Goal: Task Accomplishment & Management: Complete application form

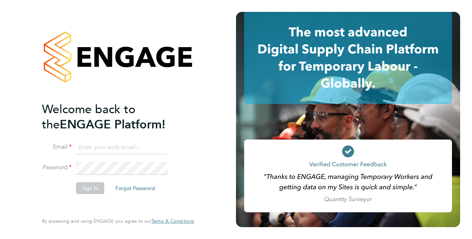
click at [88, 146] on input at bounding box center [122, 147] width 92 height 13
type input "[EMAIL_ADDRESS][DOMAIN_NAME]"
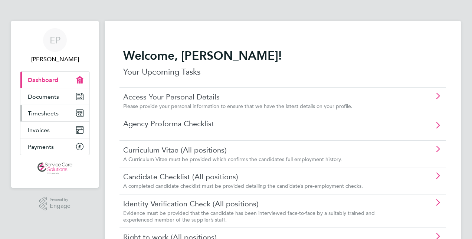
click at [47, 108] on link "Timesheets" at bounding box center [54, 113] width 69 height 16
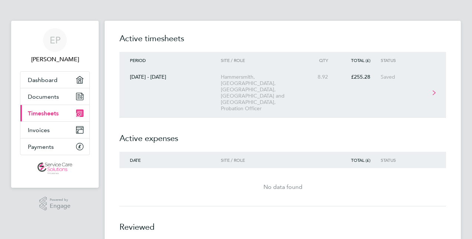
click at [257, 81] on div "Hammersmith, Fulham, Kensington, Chelsea and Westminster, Probation Officer" at bounding box center [263, 93] width 85 height 38
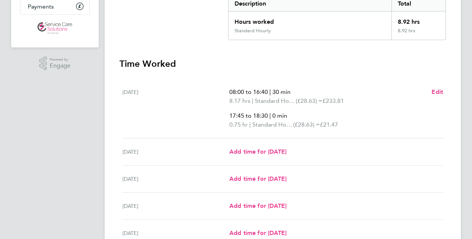
scroll to position [141, 0]
click at [275, 175] on span "Add time for Wed 01 Oct" at bounding box center [257, 178] width 57 height 7
select select "30"
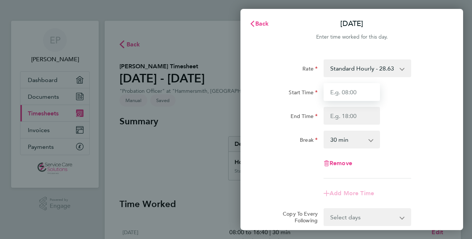
click at [356, 95] on input "Start Time" at bounding box center [352, 92] width 56 height 18
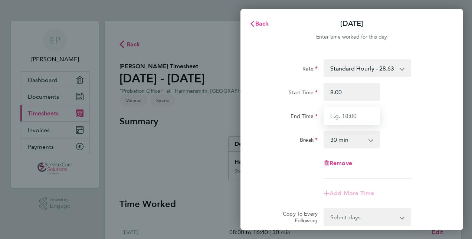
type input "08:00"
type input "17:20"
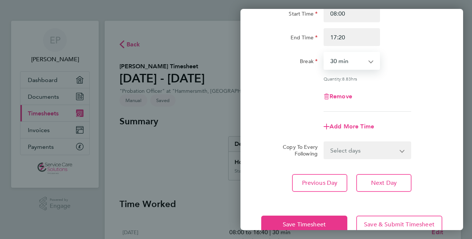
scroll to position [96, 0]
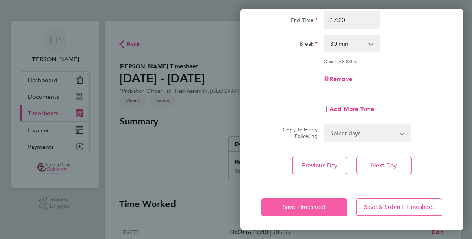
click at [304, 204] on span "Save Timesheet" at bounding box center [304, 206] width 43 height 7
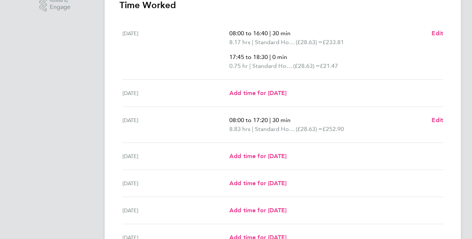
scroll to position [200, 0]
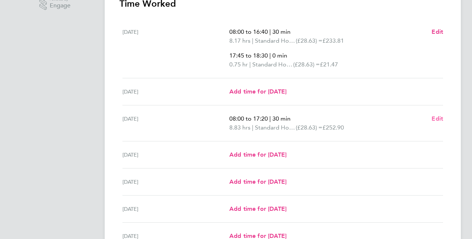
click at [437, 115] on span "Edit" at bounding box center [437, 118] width 12 height 7
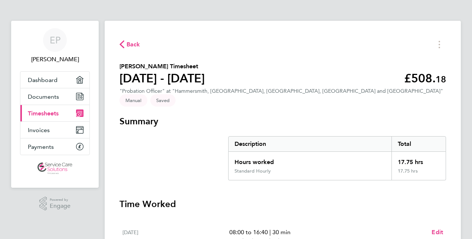
select select "30"
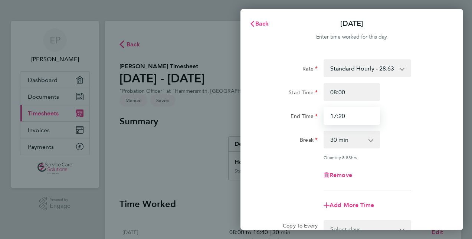
click at [346, 117] on input "17:20" at bounding box center [352, 116] width 56 height 18
type input "17:30"
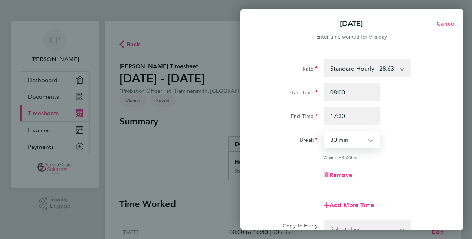
click at [373, 125] on div "Rate Standard Hourly - 28.63 Start Time 08:00 End Time 17:30 Break 0 min 15 min…" at bounding box center [351, 124] width 181 height 131
click at [399, 130] on div "Rate Standard Hourly - 28.63 Start Time 08:00 End Time 17:30 Break 0 min 15 min…" at bounding box center [351, 124] width 181 height 131
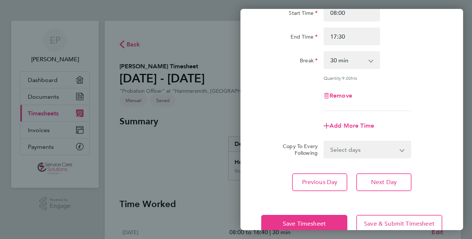
scroll to position [96, 0]
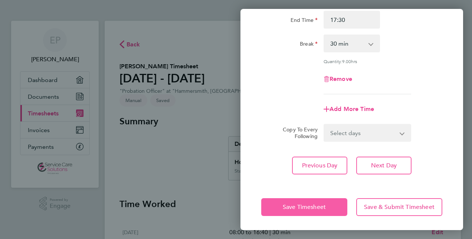
click at [310, 209] on span "Save Timesheet" at bounding box center [304, 206] width 43 height 7
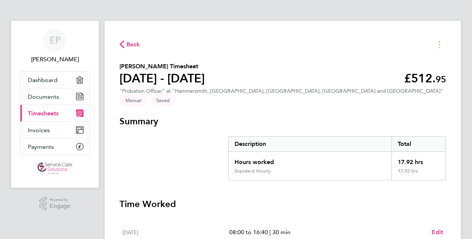
click at [441, 168] on div "17.92 hrs" at bounding box center [418, 174] width 54 height 12
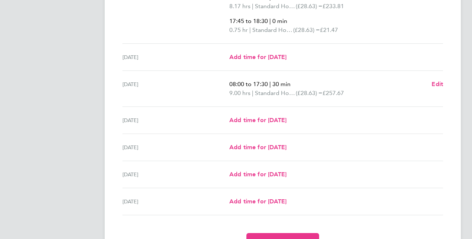
scroll to position [269, 0]
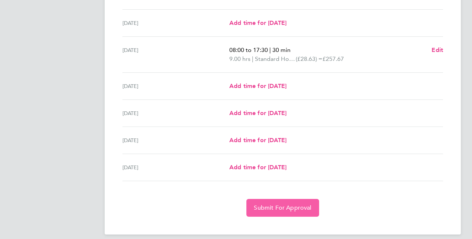
click at [289, 204] on span "Submit For Approval" at bounding box center [283, 207] width 58 height 7
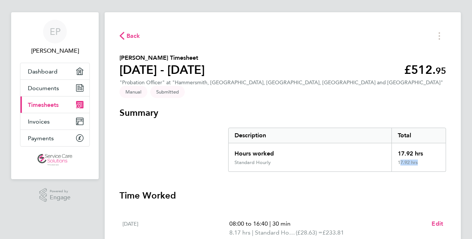
scroll to position [0, 0]
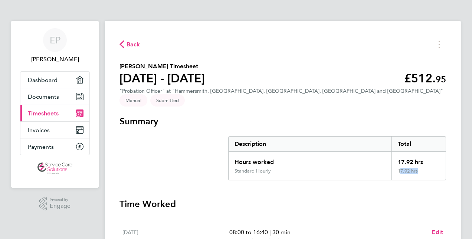
click at [128, 45] on span "Back" at bounding box center [134, 44] width 14 height 9
